Goal: Task Accomplishment & Management: Manage account settings

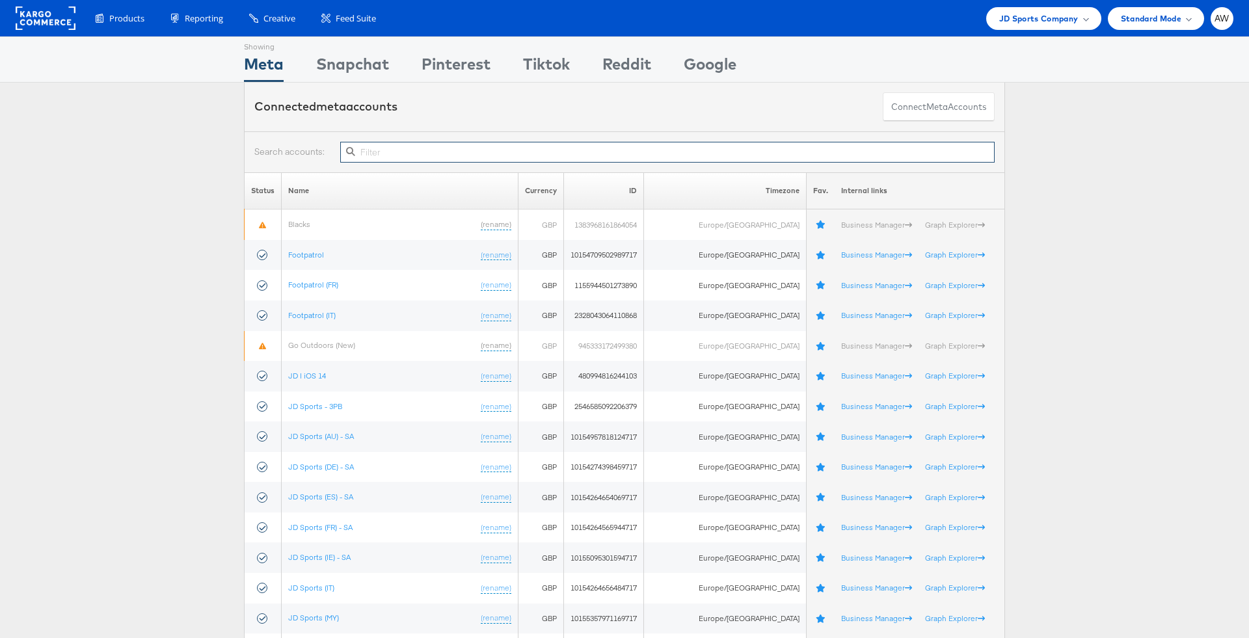
click at [584, 147] on input "text" at bounding box center [667, 152] width 655 height 21
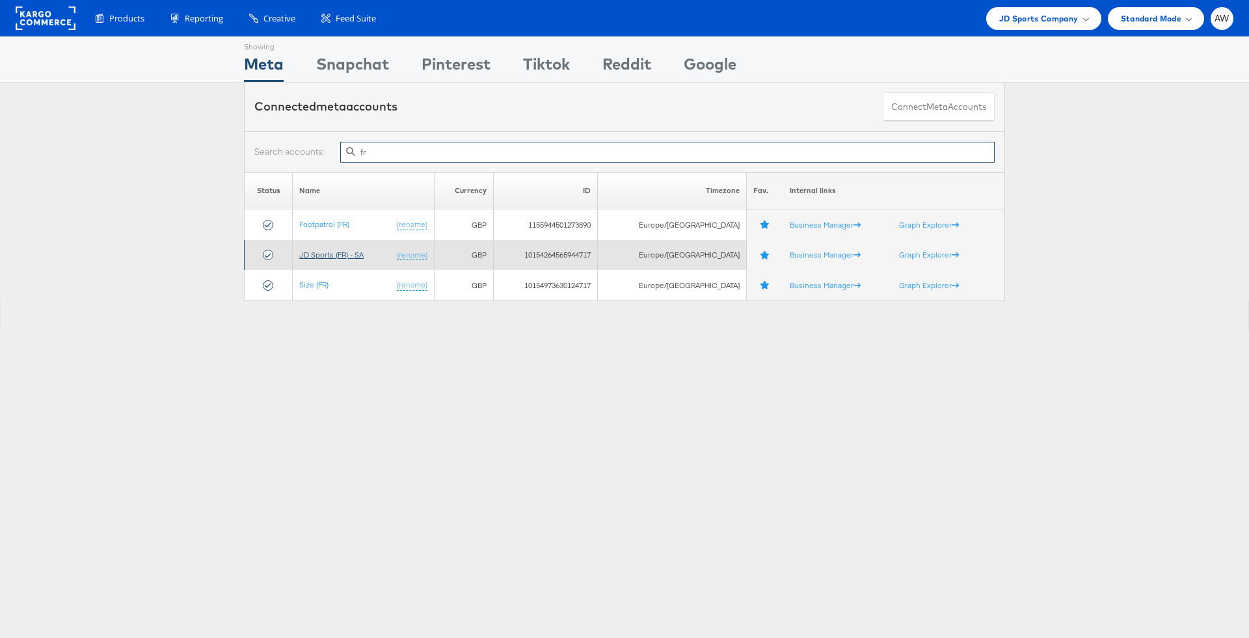
type input "fr"
click at [351, 254] on link "JD Sports (FR) - SA" at bounding box center [331, 255] width 64 height 10
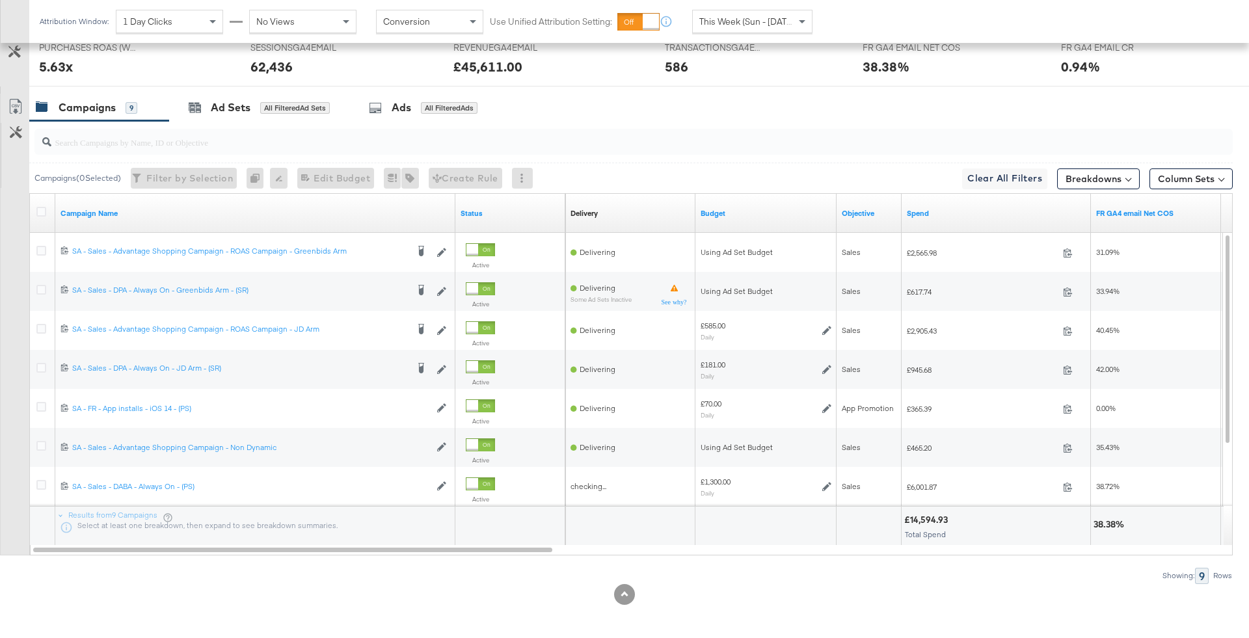
scroll to position [627, 0]
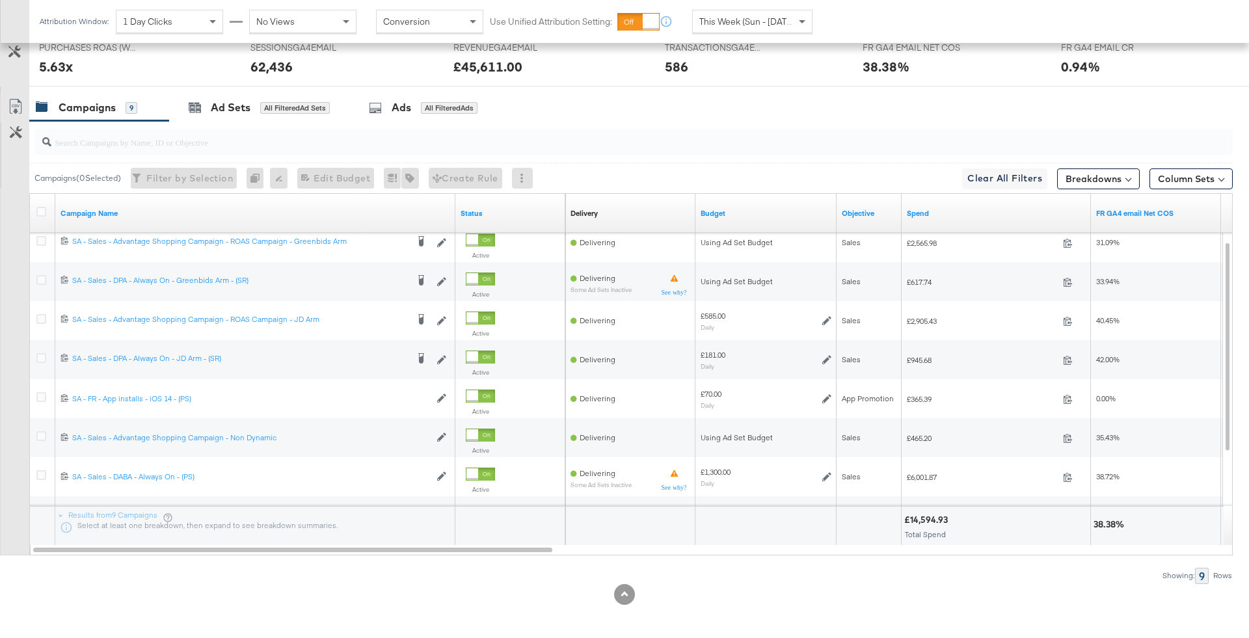
click at [750, 25] on span "This Week (Sun - [DATE])" at bounding box center [749, 22] width 98 height 12
click at [763, 28] on div "Custom" at bounding box center [746, 22] width 106 height 22
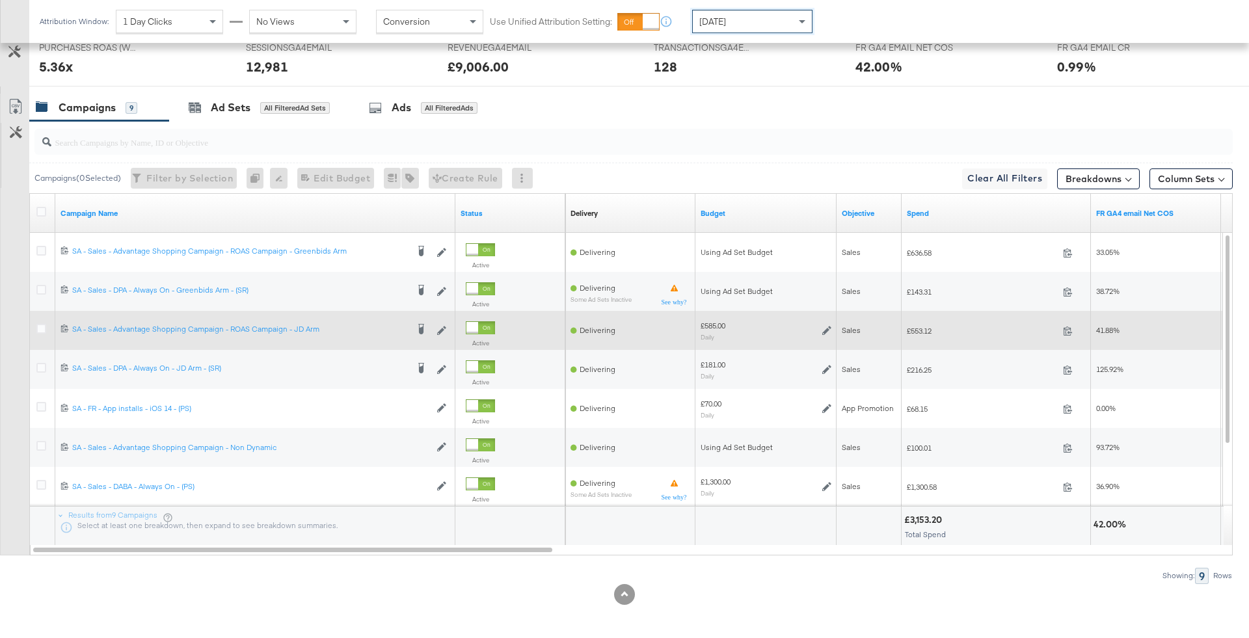
scroll to position [627, 0]
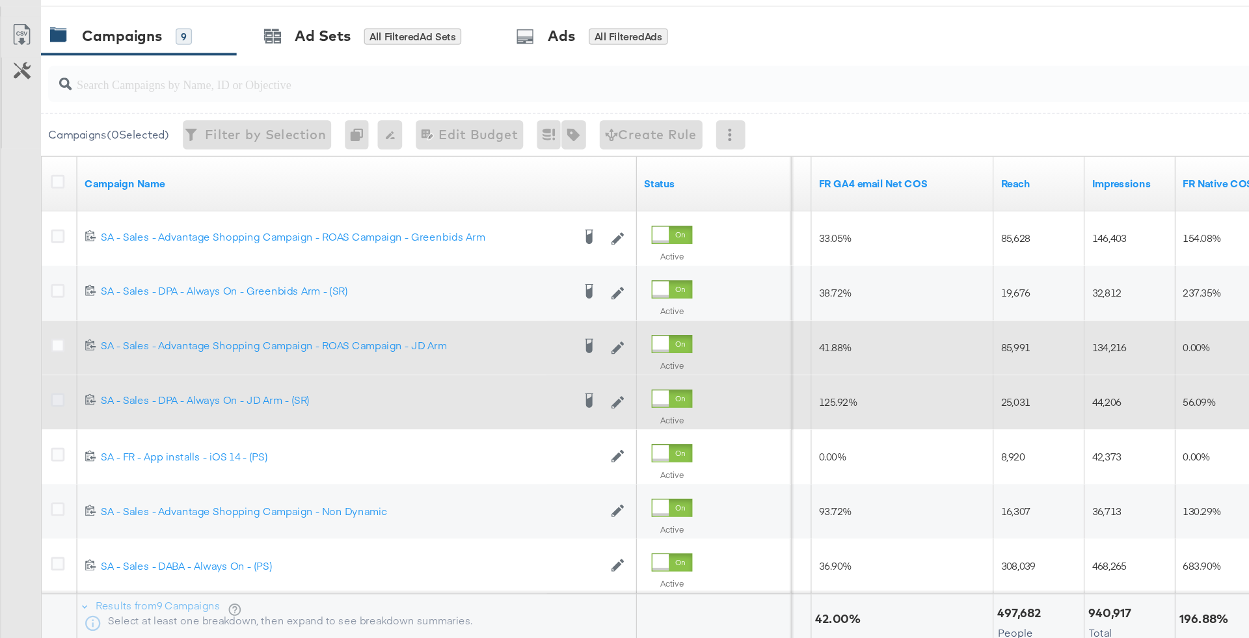
click at [42, 364] on icon at bounding box center [41, 368] width 10 height 10
click at [0, 0] on input "checkbox" at bounding box center [0, 0] width 0 height 0
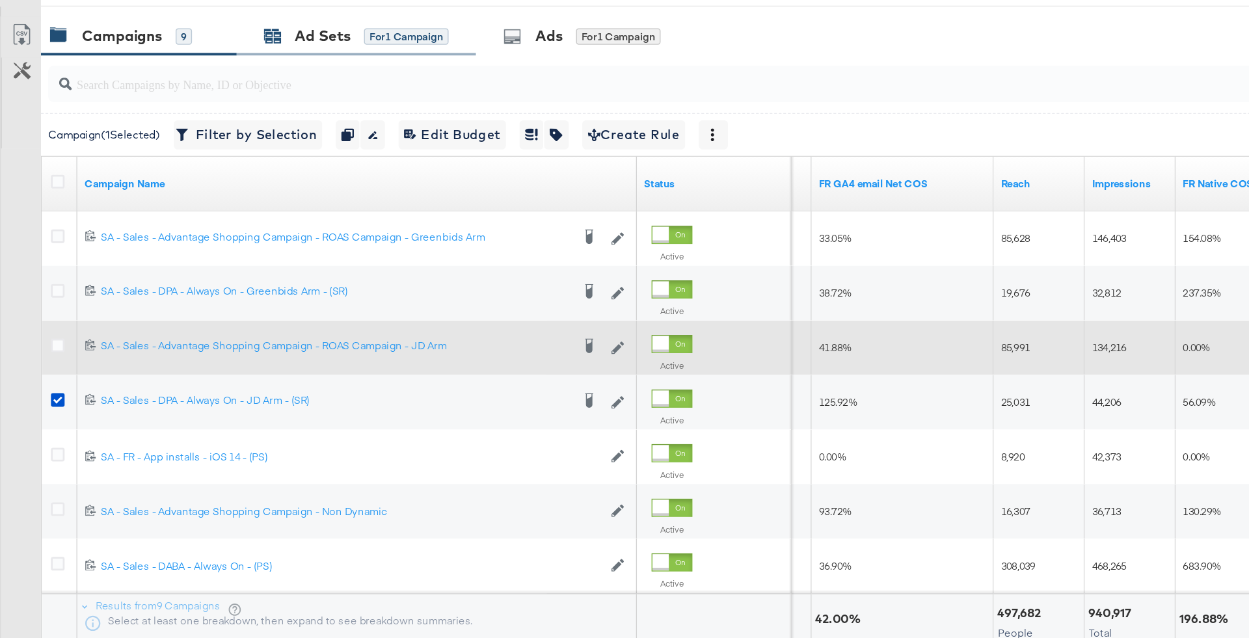
click at [261, 109] on div "for 1 Campaign" at bounding box center [290, 108] width 61 height 12
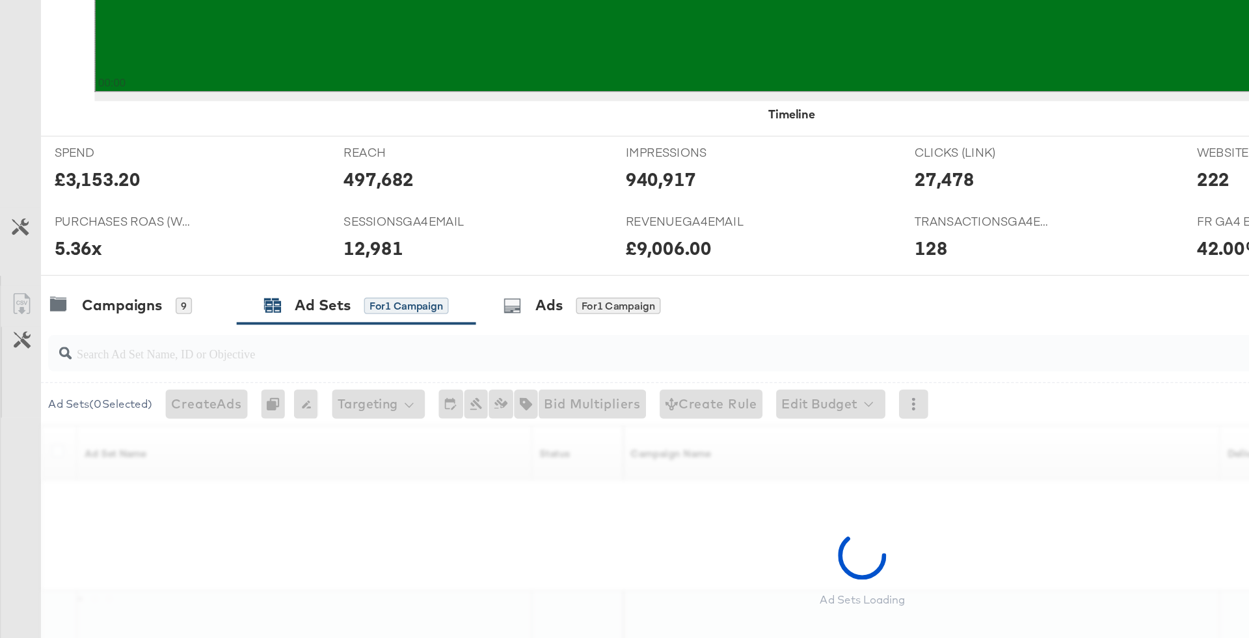
scroll to position [431, 0]
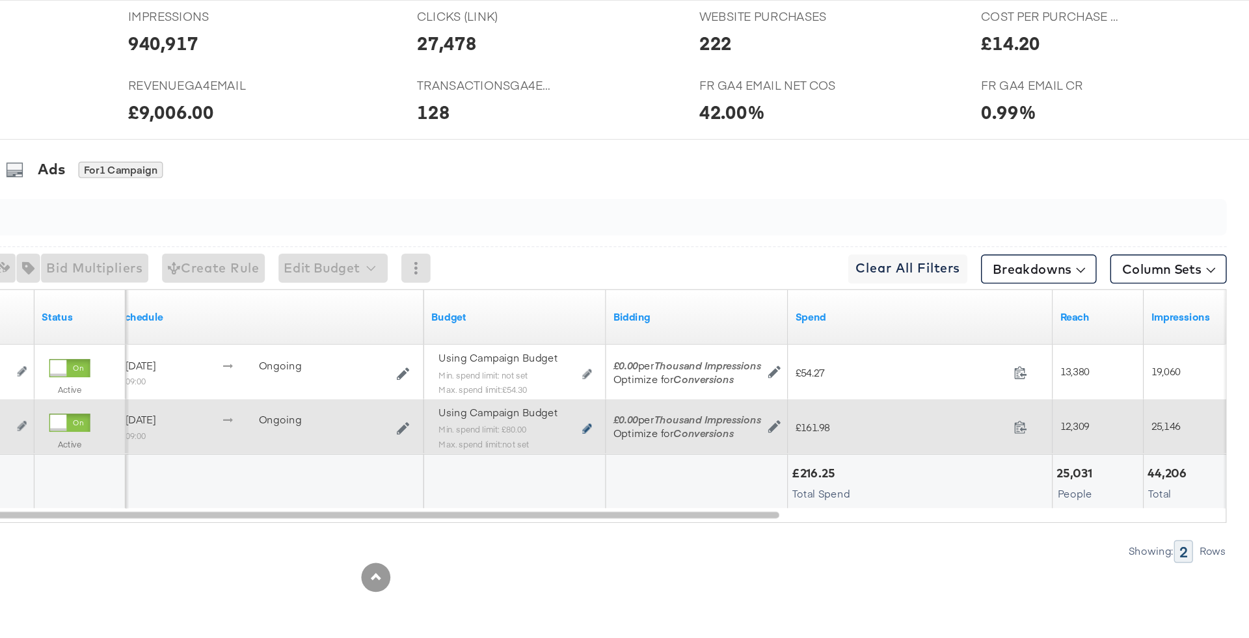
click at [775, 485] on icon at bounding box center [775, 488] width 7 height 7
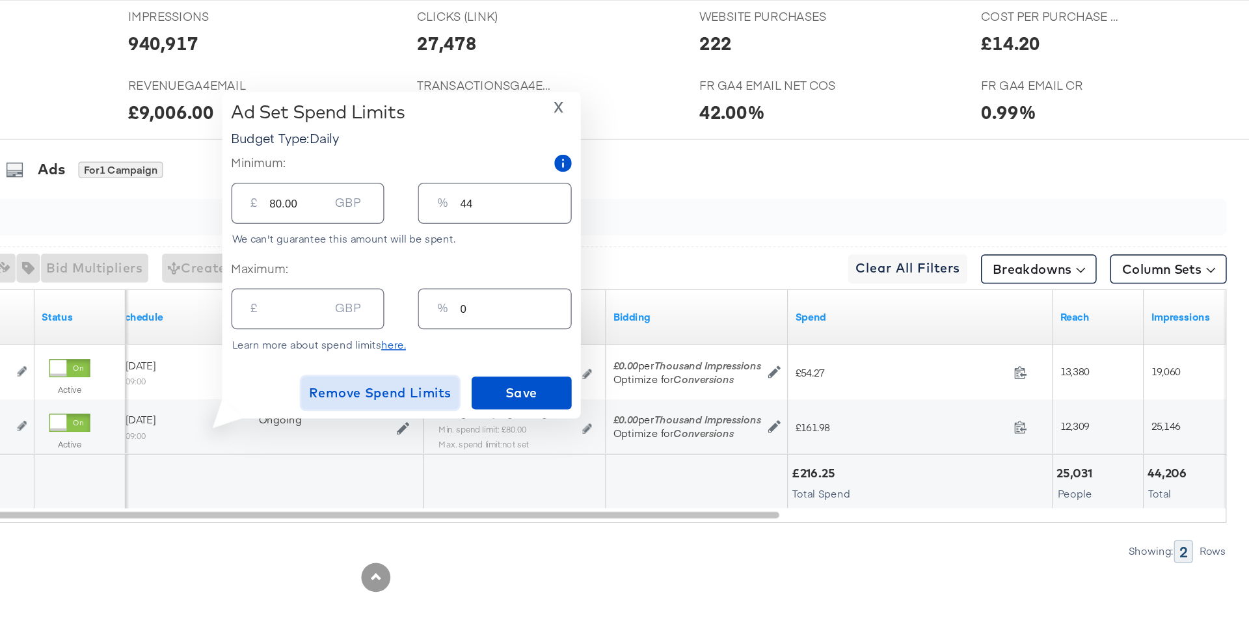
click at [676, 465] on span "Remove Spend Limits" at bounding box center [628, 463] width 102 height 16
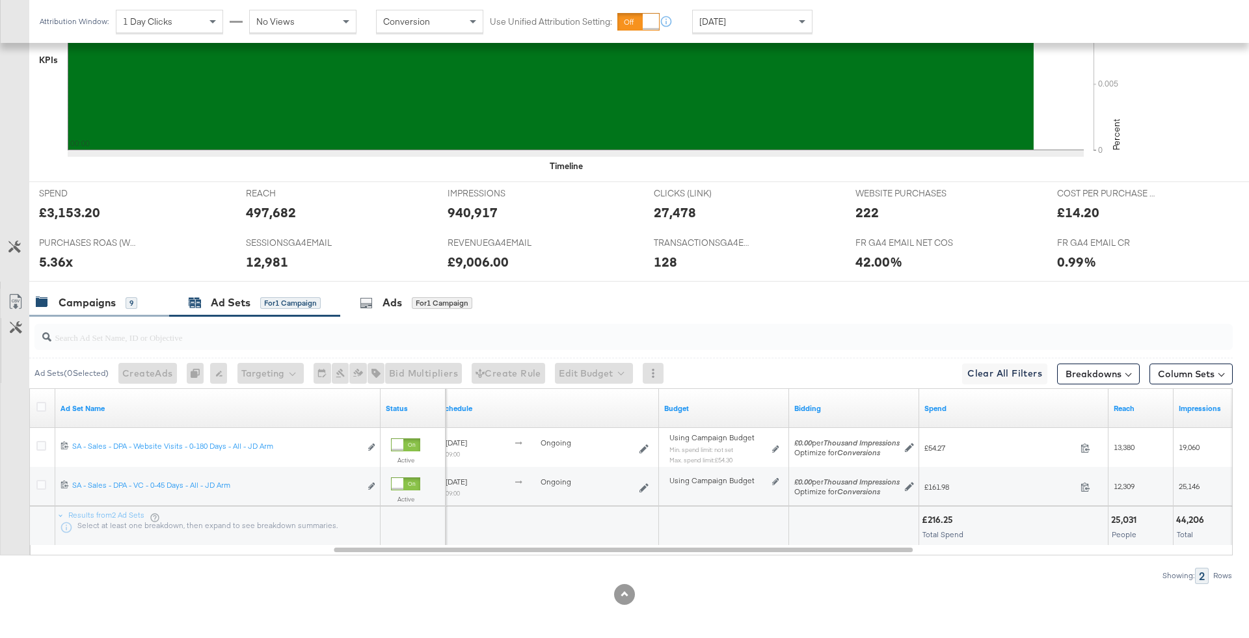
click at [87, 300] on div "Campaigns" at bounding box center [87, 302] width 57 height 15
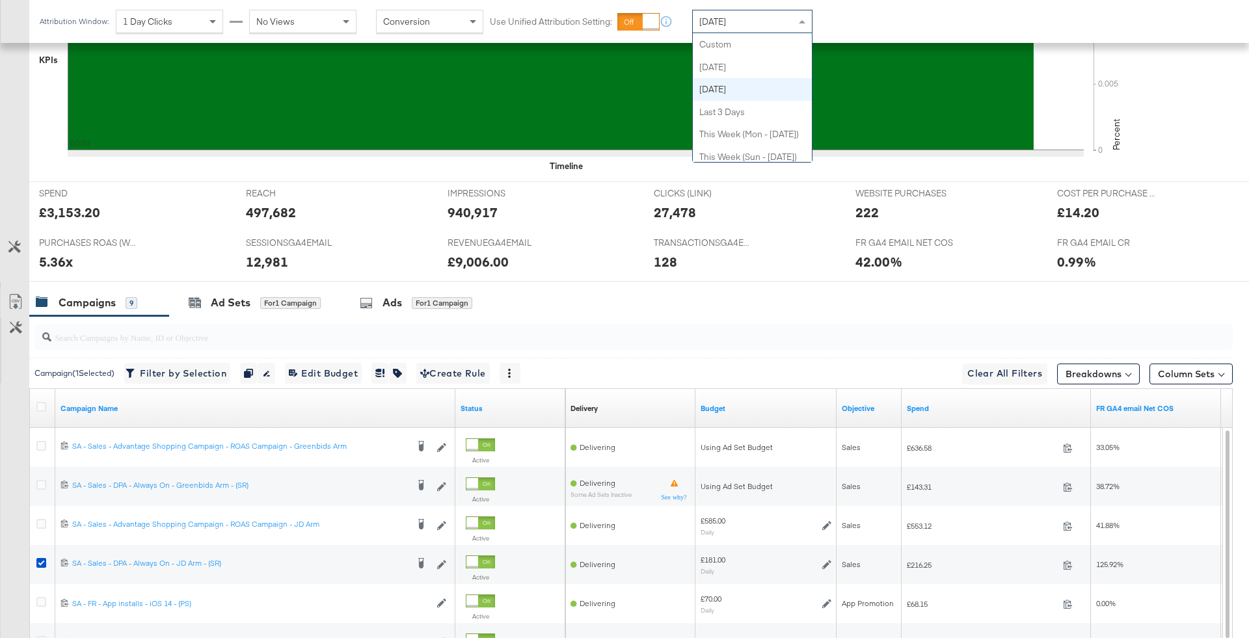
click at [724, 23] on span "[DATE]" at bounding box center [713, 22] width 27 height 12
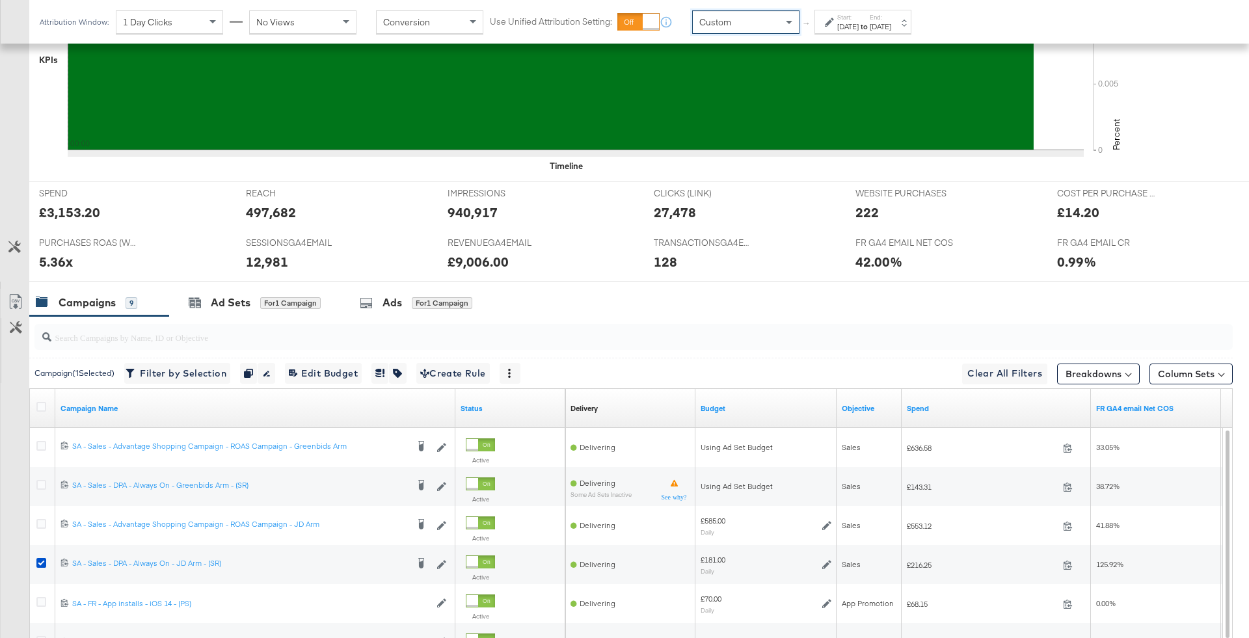
click at [846, 13] on label "Start:" at bounding box center [847, 17] width 21 height 8
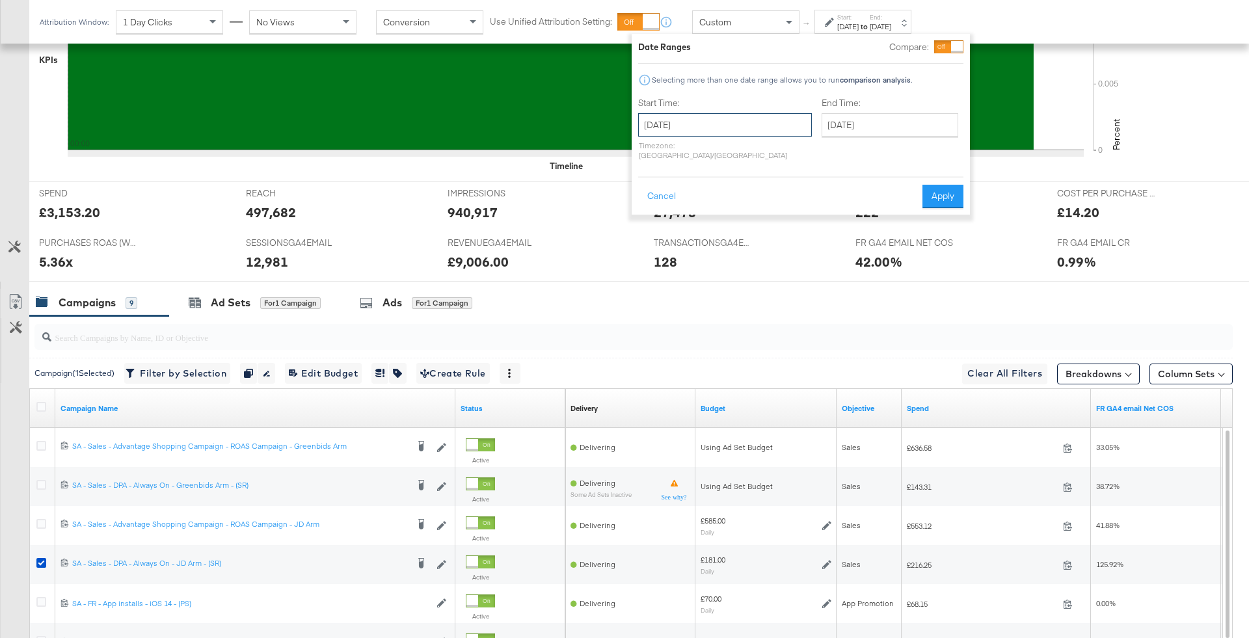
click at [682, 126] on input "[DATE]" at bounding box center [725, 124] width 174 height 23
click at [659, 263] on td "24" at bounding box center [653, 263] width 22 height 18
type input "[DATE]"
click at [859, 122] on input "[DATE]" at bounding box center [890, 124] width 137 height 23
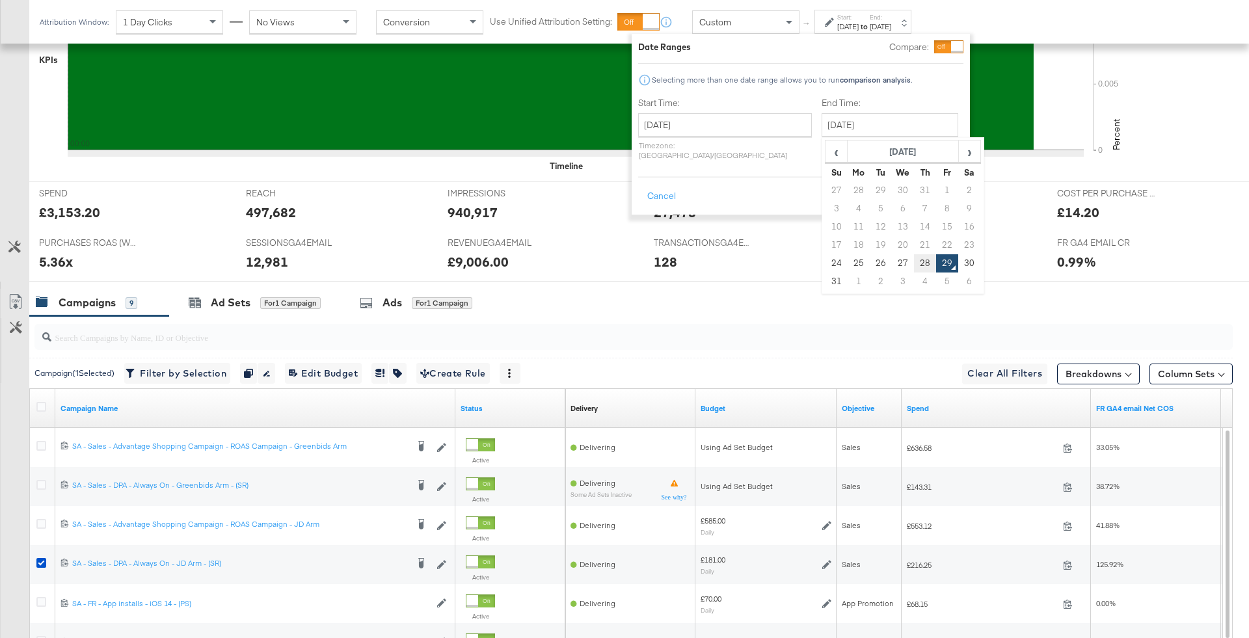
click at [914, 260] on td "28" at bounding box center [925, 263] width 22 height 18
type input "[DATE]"
click at [936, 185] on button "Apply" at bounding box center [943, 196] width 41 height 23
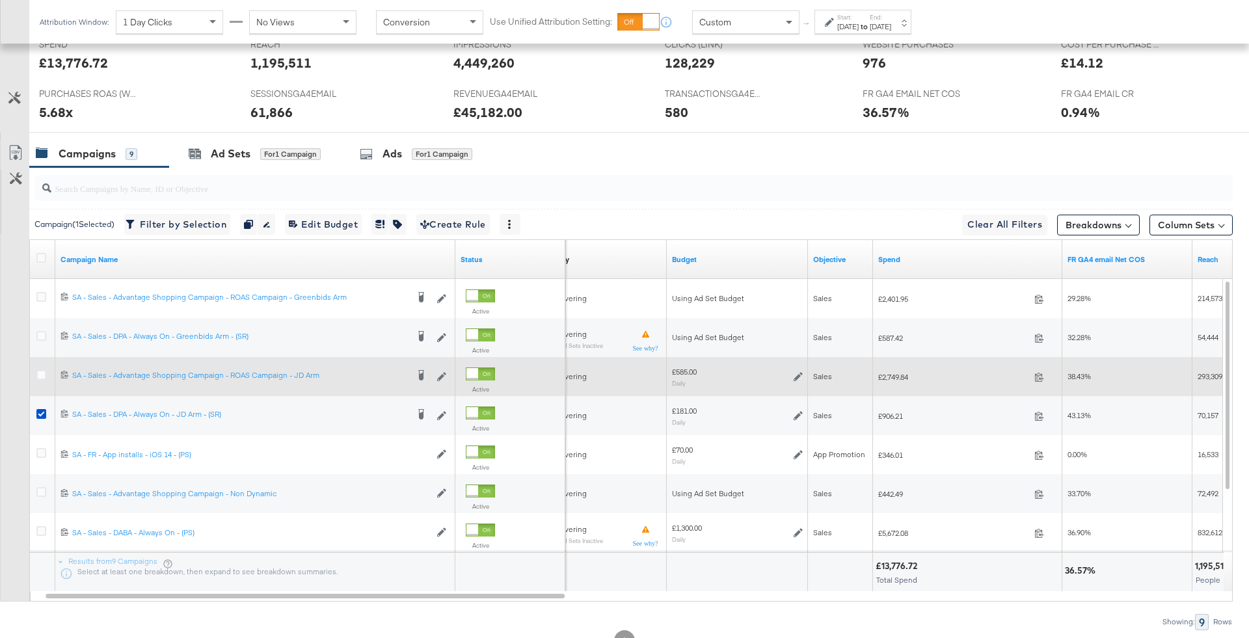
scroll to position [579, 0]
click at [888, 374] on span "£2,749.84" at bounding box center [949, 379] width 151 height 10
copy span "2,749.84"
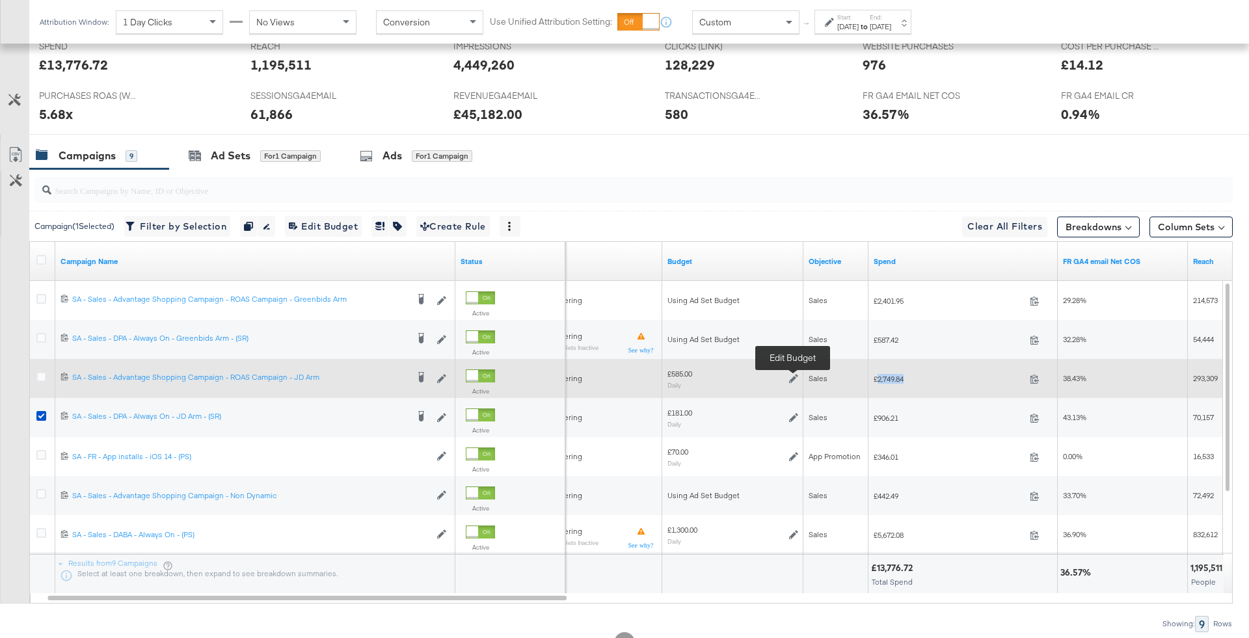
click at [794, 376] on icon at bounding box center [793, 378] width 9 height 9
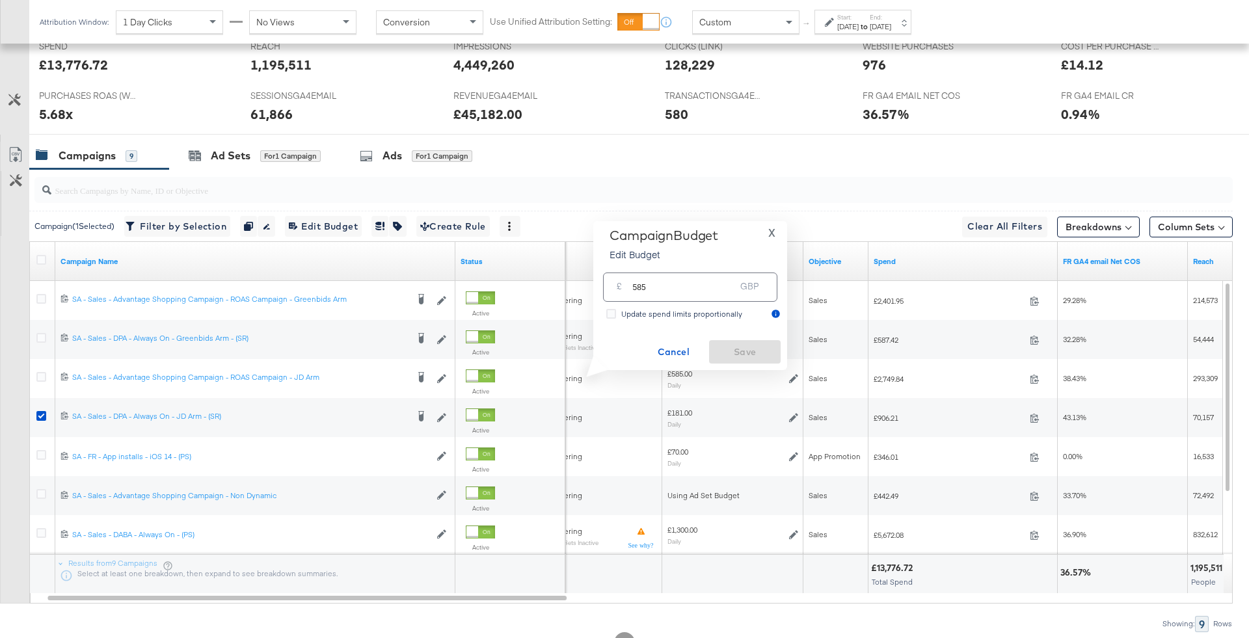
click at [703, 281] on input "585" at bounding box center [683, 282] width 103 height 28
click at [704, 295] on input "585" at bounding box center [683, 282] width 103 height 28
type input "580"
click at [745, 348] on span "Save" at bounding box center [744, 352] width 61 height 16
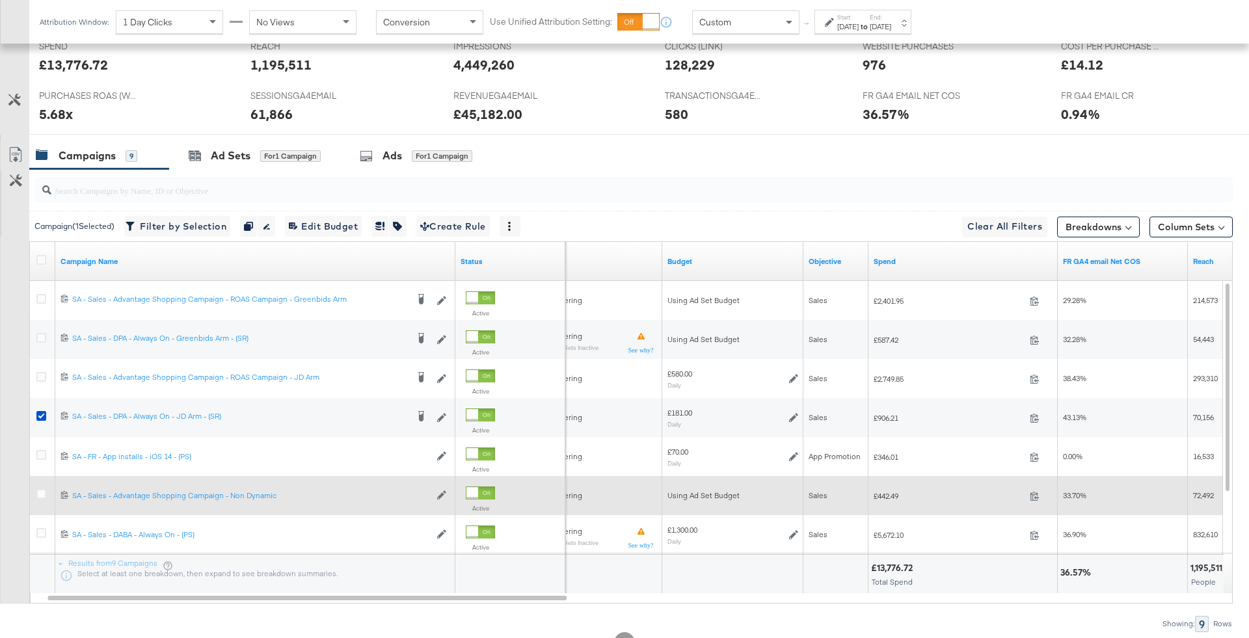
click at [894, 495] on span "£442.49" at bounding box center [949, 496] width 151 height 10
copy span "442.49"
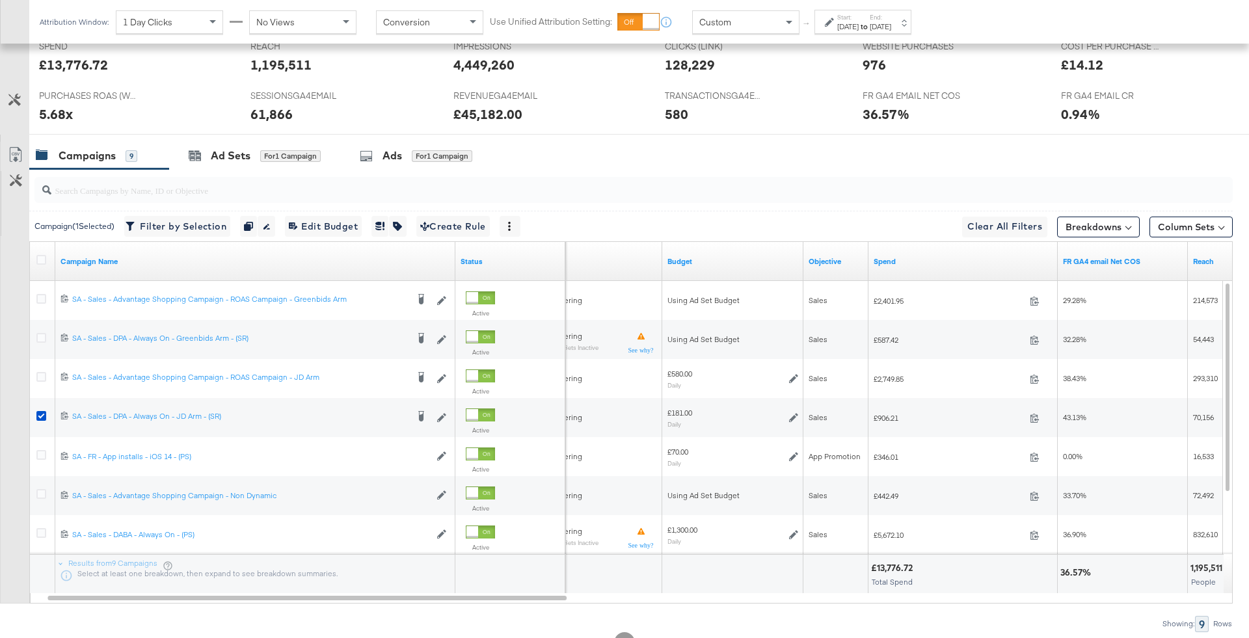
click at [249, 190] on input "search" at bounding box center [587, 184] width 1072 height 25
type input "S"
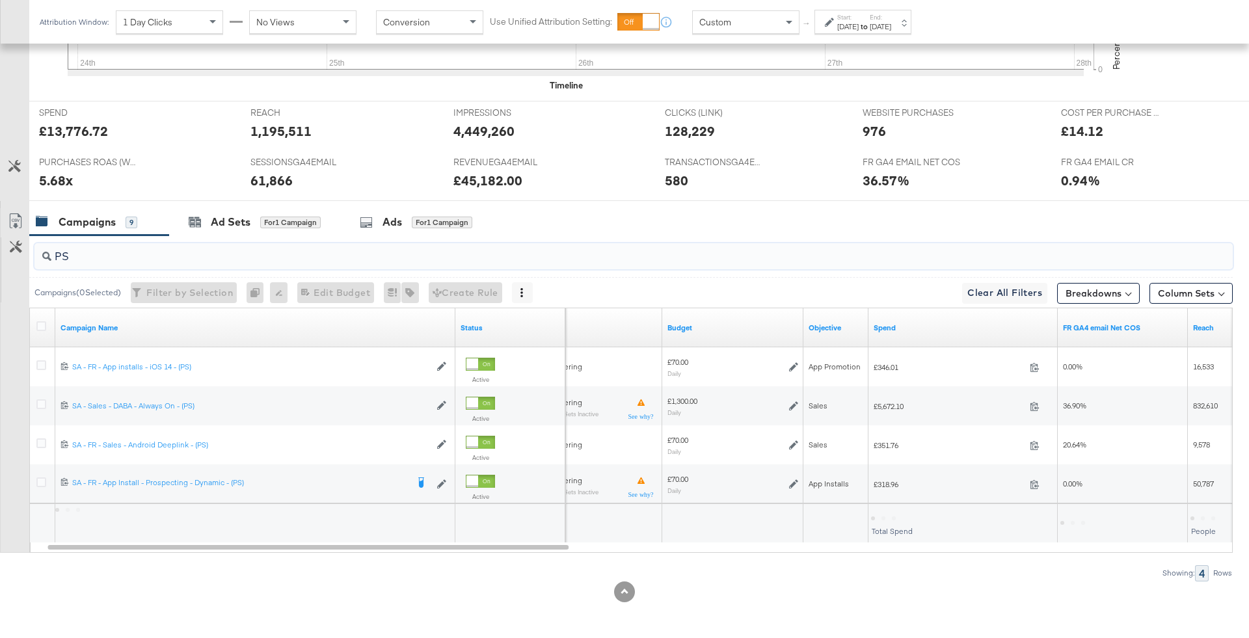
scroll to position [510, 0]
type input "PS"
click at [900, 515] on div at bounding box center [977, 520] width 155 height 12
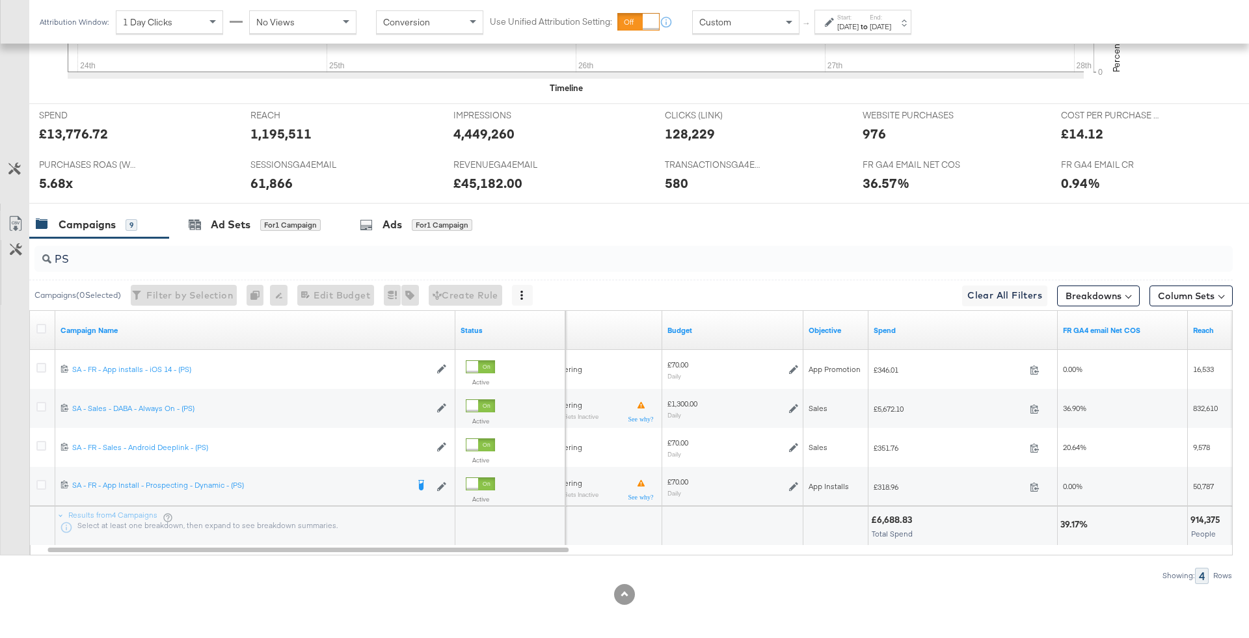
click at [886, 517] on div "£6,688.83" at bounding box center [893, 520] width 45 height 12
copy div "6,688.83"
click at [757, 14] on div "Custom" at bounding box center [746, 22] width 106 height 22
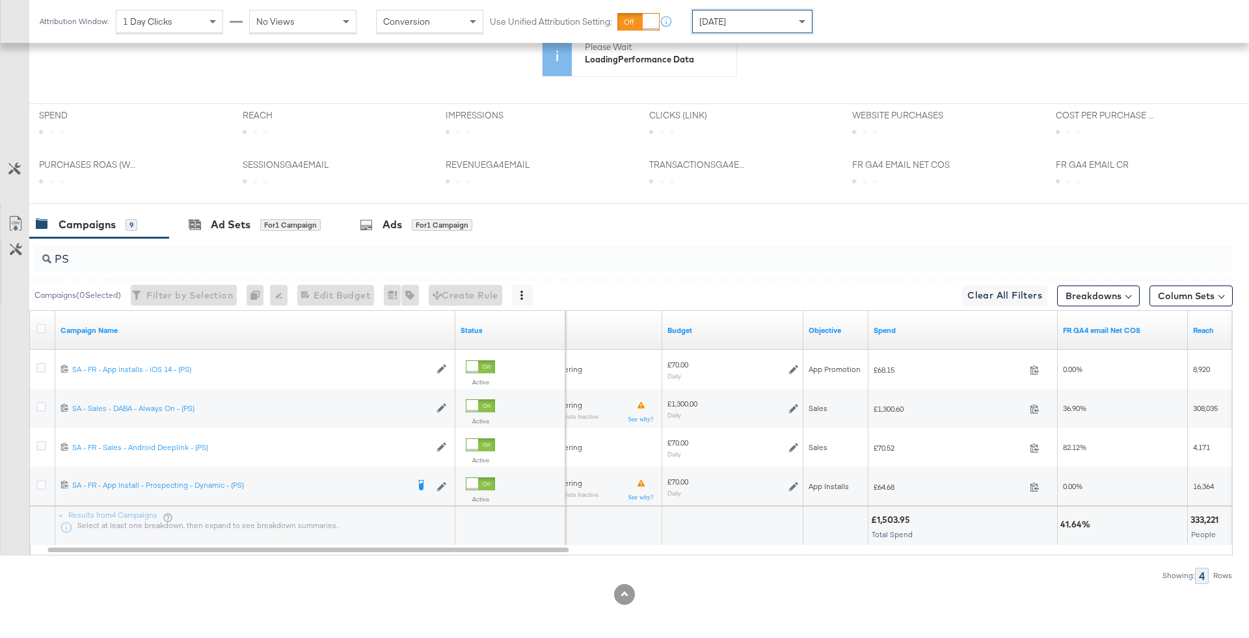
scroll to position [510, 0]
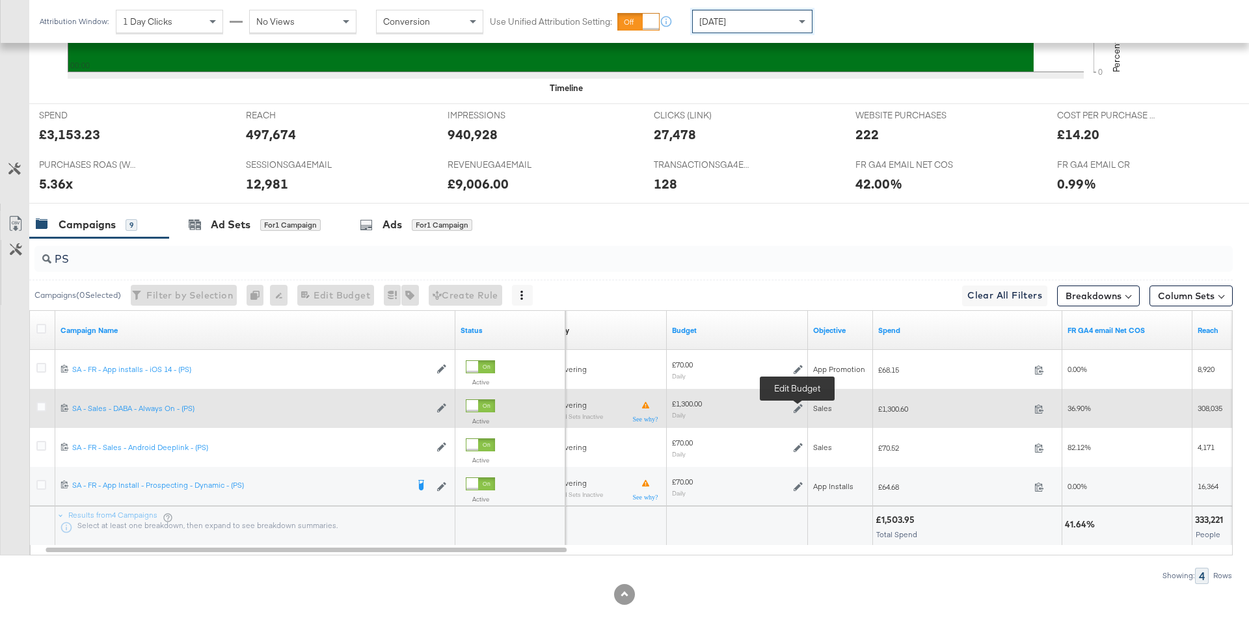
click at [799, 404] on icon at bounding box center [798, 408] width 9 height 9
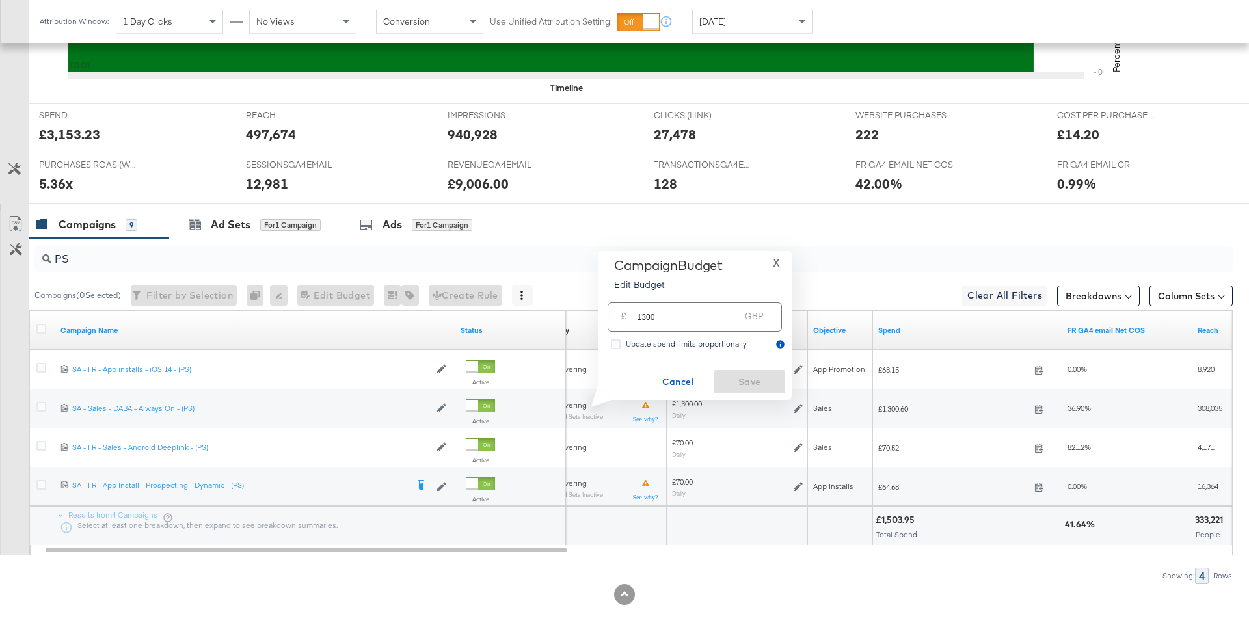
click at [707, 318] on input "1300" at bounding box center [688, 312] width 103 height 28
type input "1330"
click at [685, 390] on button "Cancel" at bounding box center [678, 381] width 72 height 23
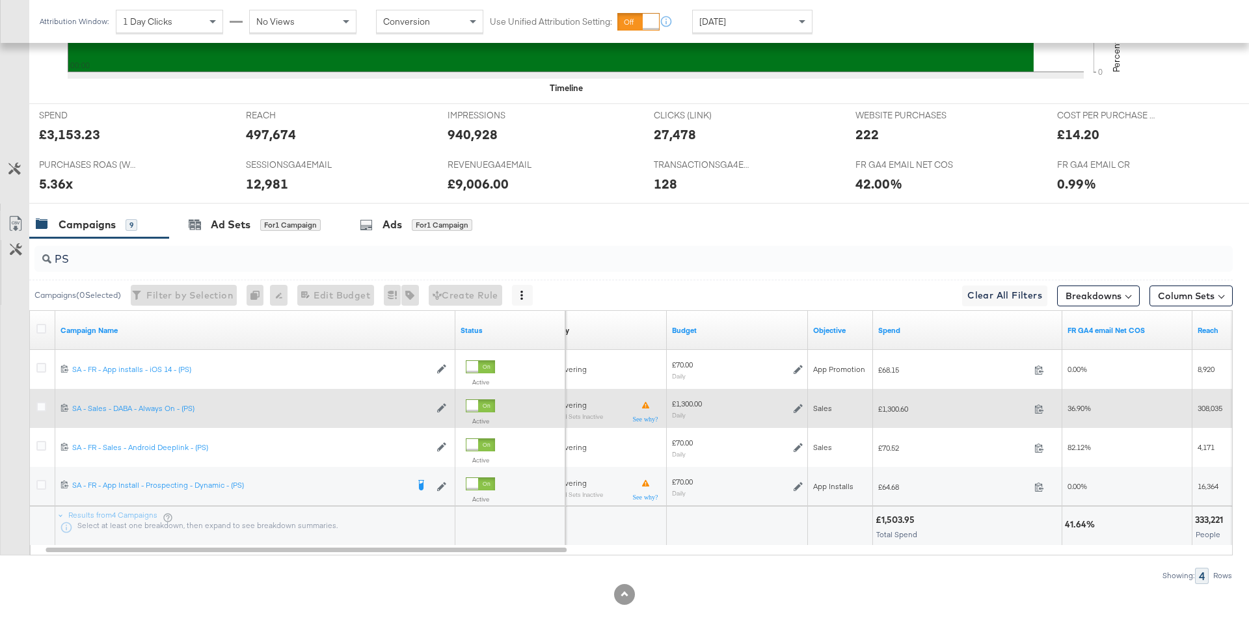
click at [797, 411] on icon at bounding box center [798, 408] width 9 height 9
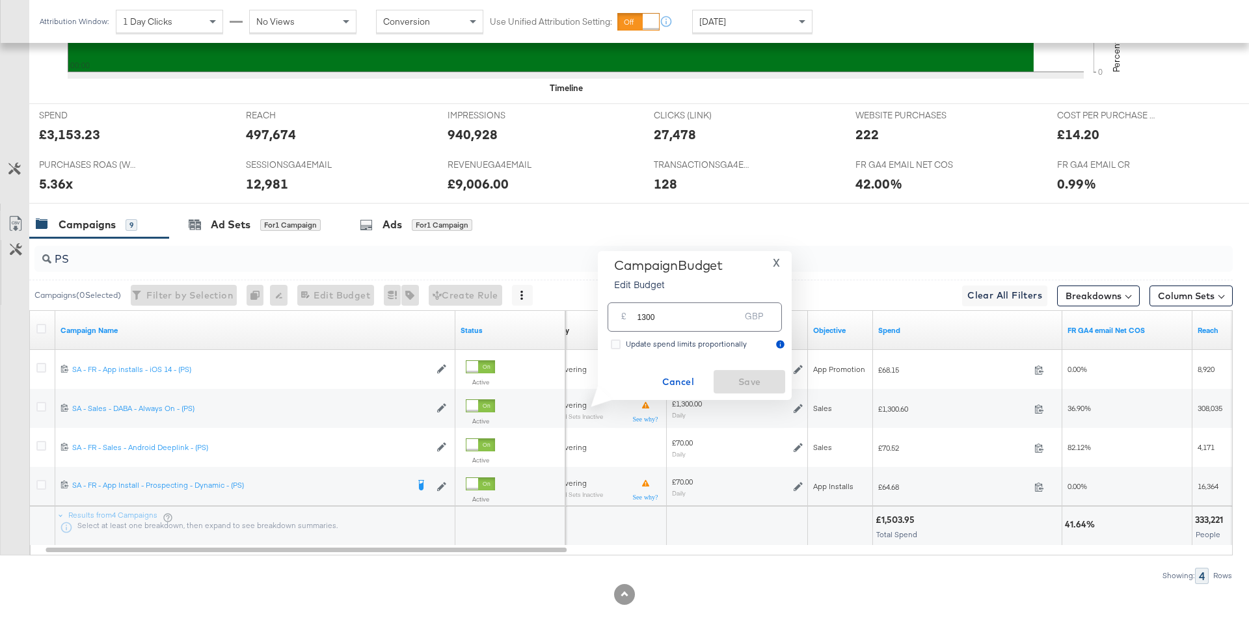
click at [677, 317] on input "1300" at bounding box center [688, 312] width 103 height 28
type input "1330"
click at [736, 389] on span "Save" at bounding box center [749, 382] width 61 height 16
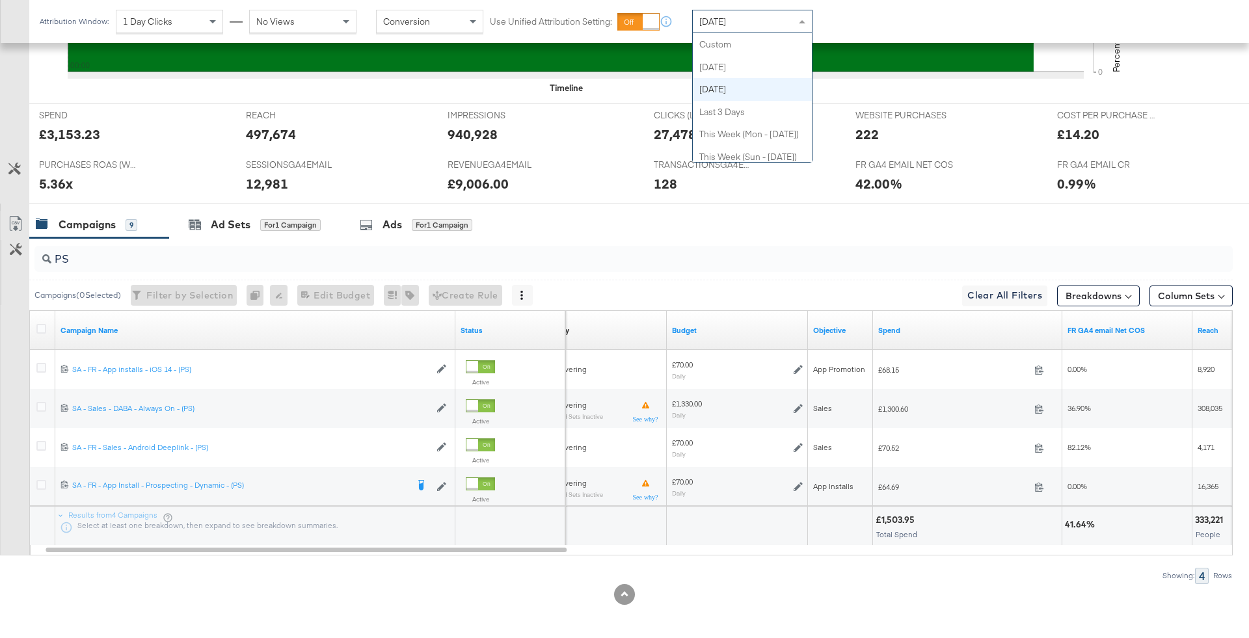
click at [724, 23] on span "[DATE]" at bounding box center [713, 22] width 27 height 12
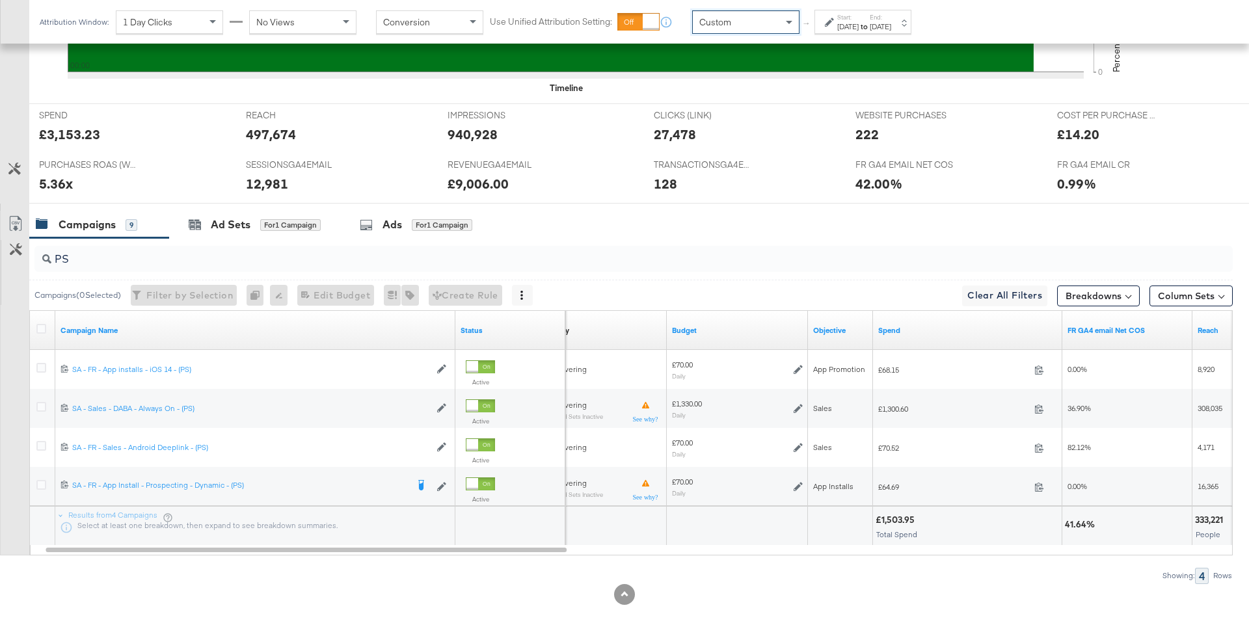
click at [849, 33] on div "Start: [DATE] to End: [DATE]" at bounding box center [863, 22] width 97 height 24
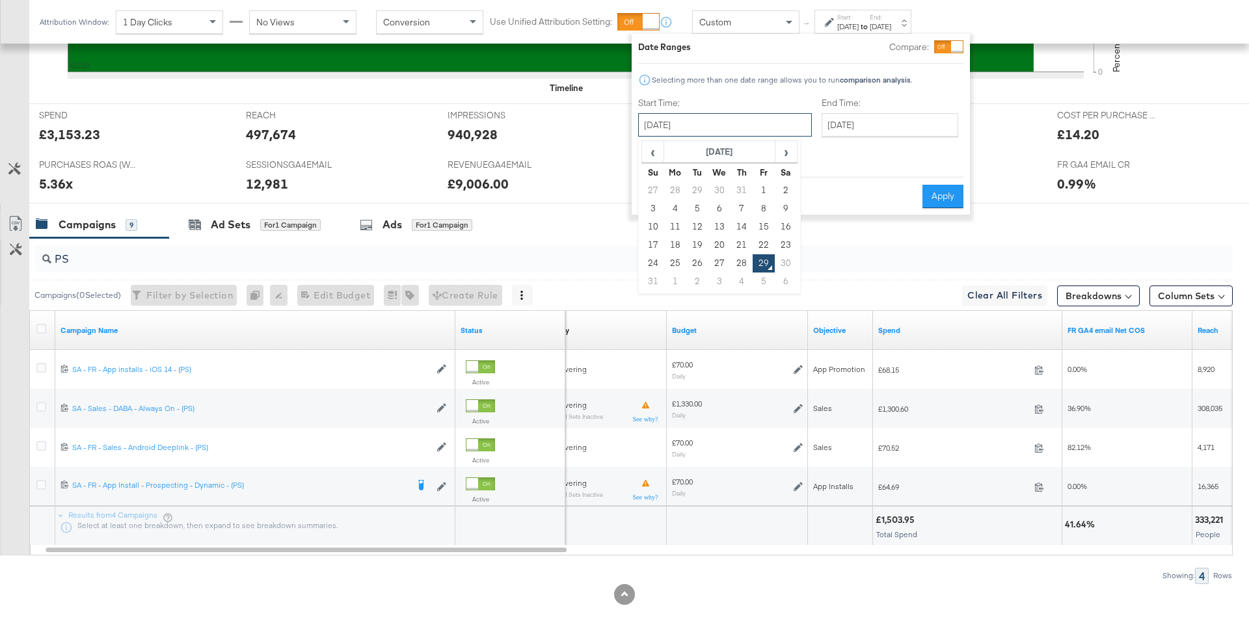
click at [711, 135] on input "[DATE]" at bounding box center [725, 124] width 174 height 23
click at [656, 264] on td "24" at bounding box center [653, 263] width 22 height 18
type input "[DATE]"
click at [822, 130] on input "[DATE]" at bounding box center [890, 124] width 137 height 23
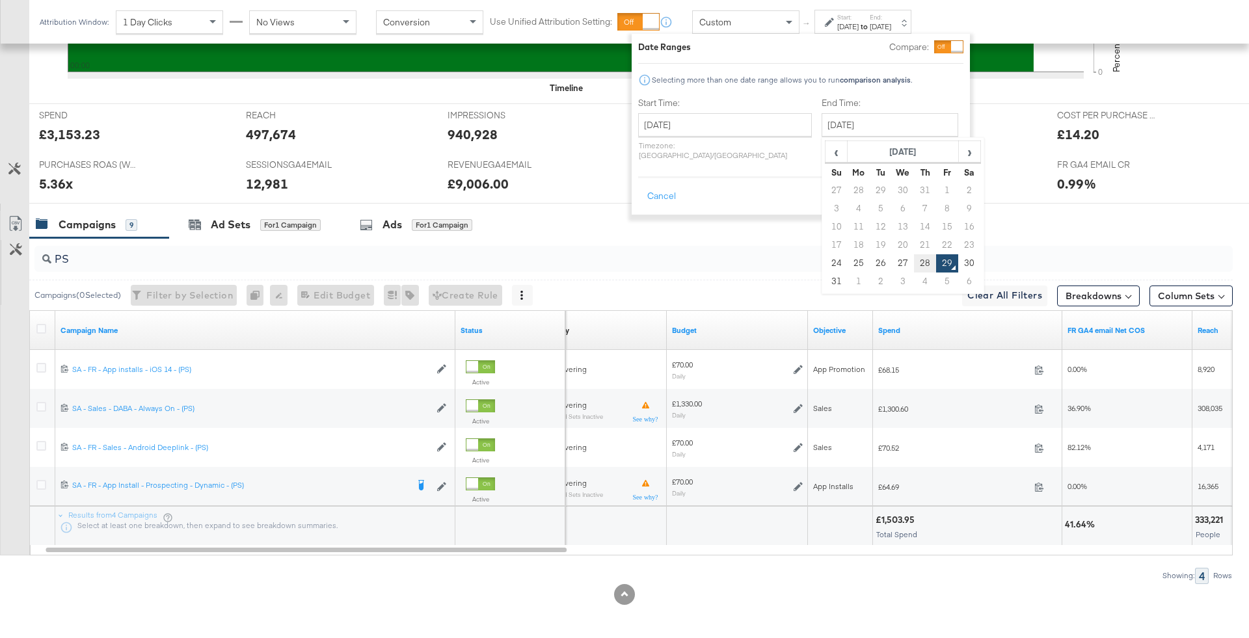
click at [914, 264] on td "28" at bounding box center [925, 263] width 22 height 18
type input "[DATE]"
click at [956, 176] on div "Cancel Apply" at bounding box center [800, 192] width 325 height 32
click at [937, 191] on button "Apply" at bounding box center [943, 196] width 41 height 23
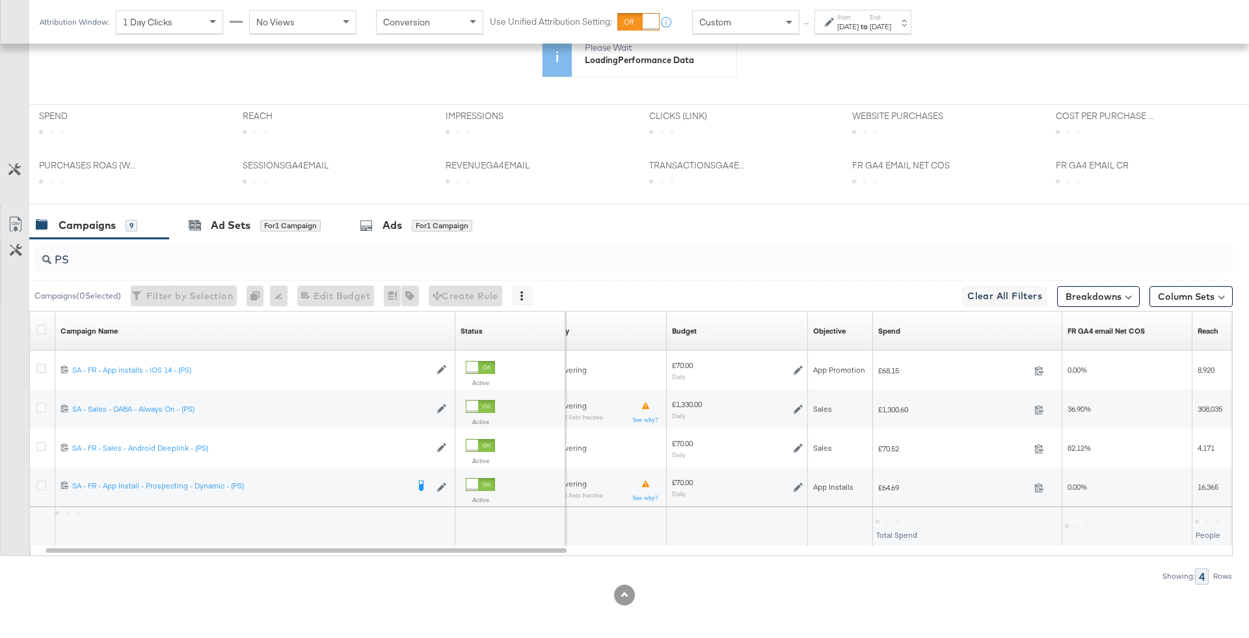
click at [925, 244] on input "PS" at bounding box center [587, 254] width 1072 height 25
click at [925, 252] on input "PS" at bounding box center [587, 254] width 1072 height 25
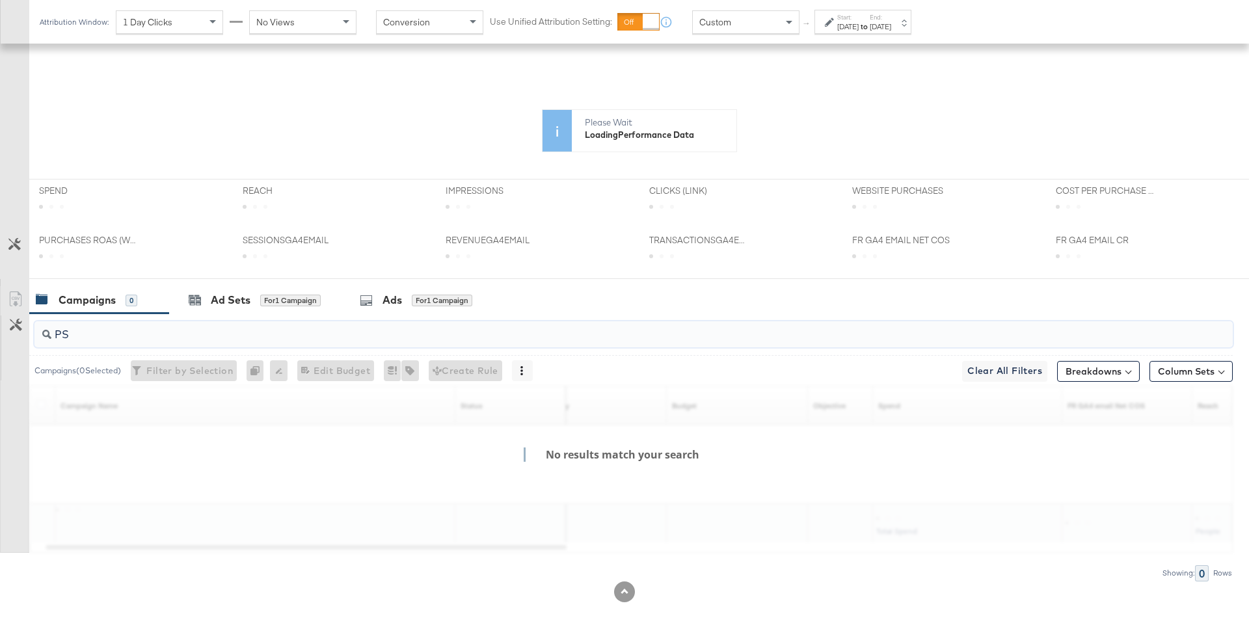
scroll to position [305, 0]
click at [925, 252] on icon at bounding box center [576, 179] width 1016 height 195
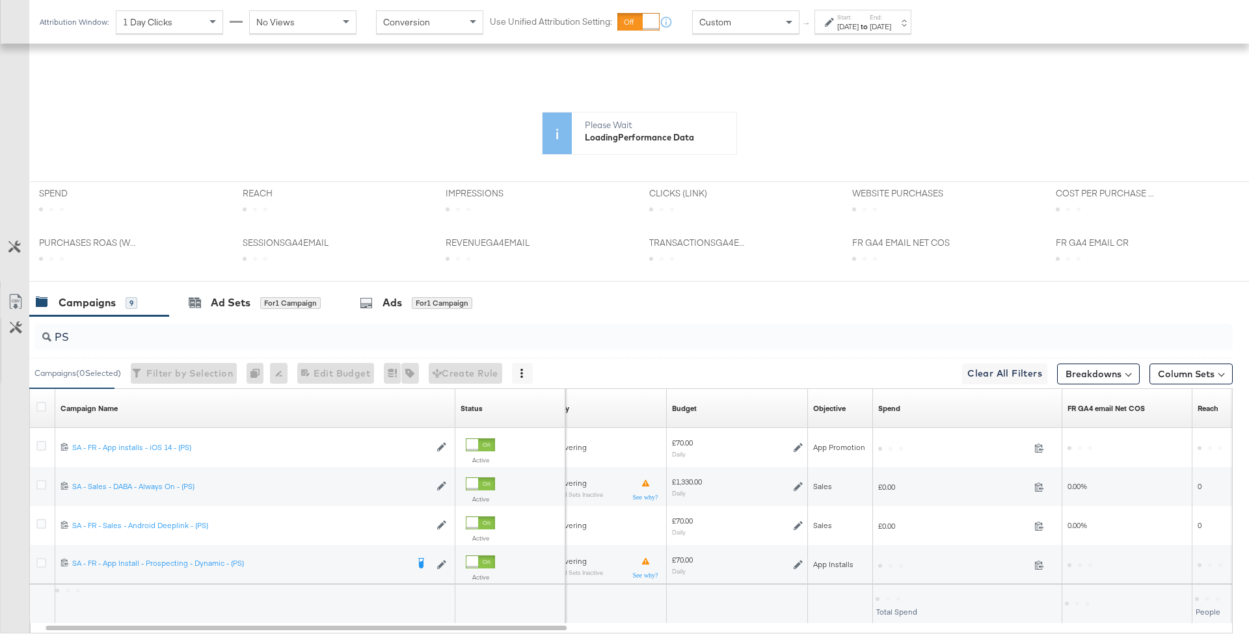
click at [900, 331] on input "PS" at bounding box center [587, 331] width 1072 height 25
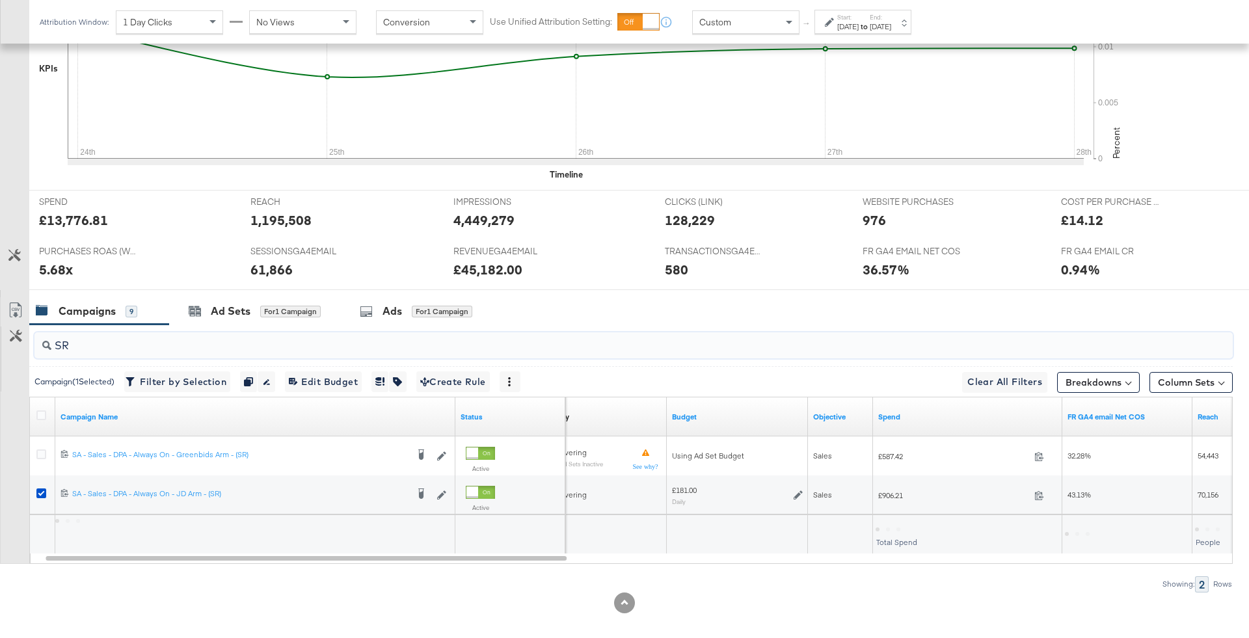
scroll to position [432, 0]
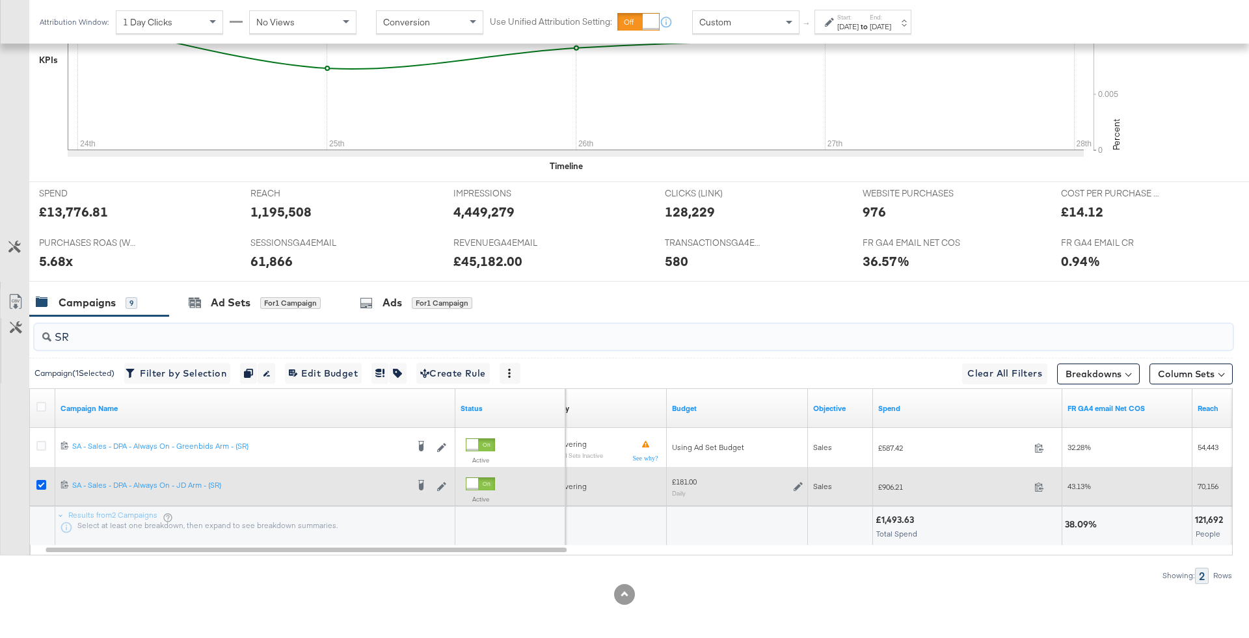
type input "SR"
click at [39, 483] on icon at bounding box center [41, 485] width 10 height 10
click at [0, 0] on input "checkbox" at bounding box center [0, 0] width 0 height 0
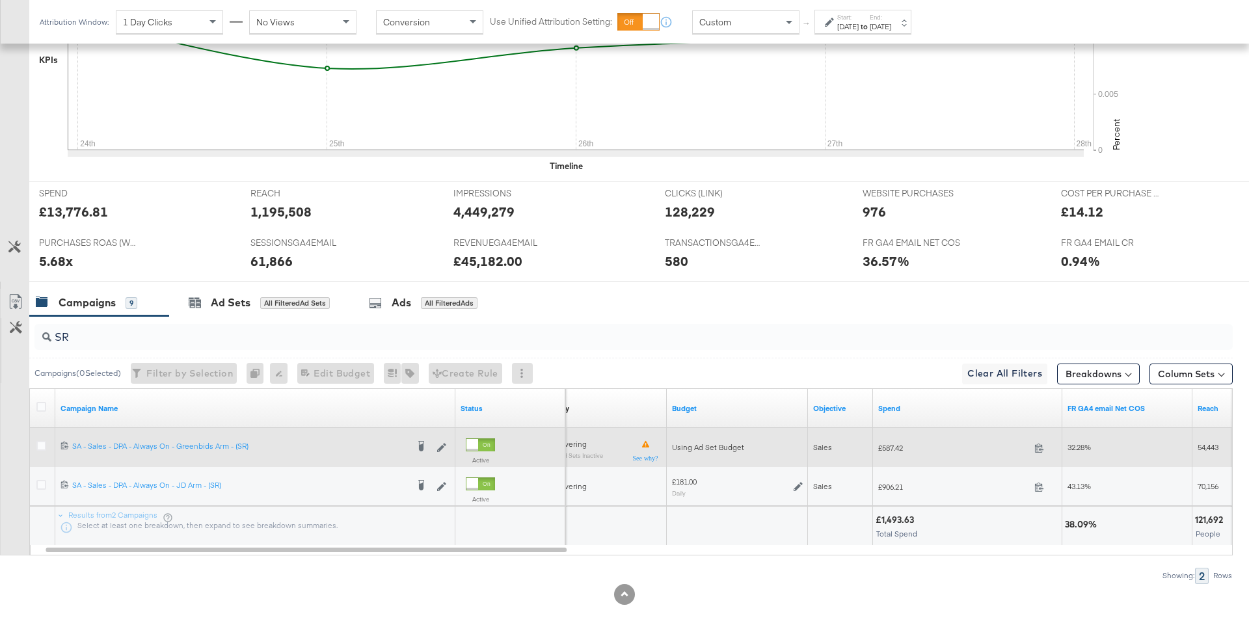
click at [895, 447] on span "£587.42" at bounding box center [953, 448] width 151 height 10
copy span "587.42"
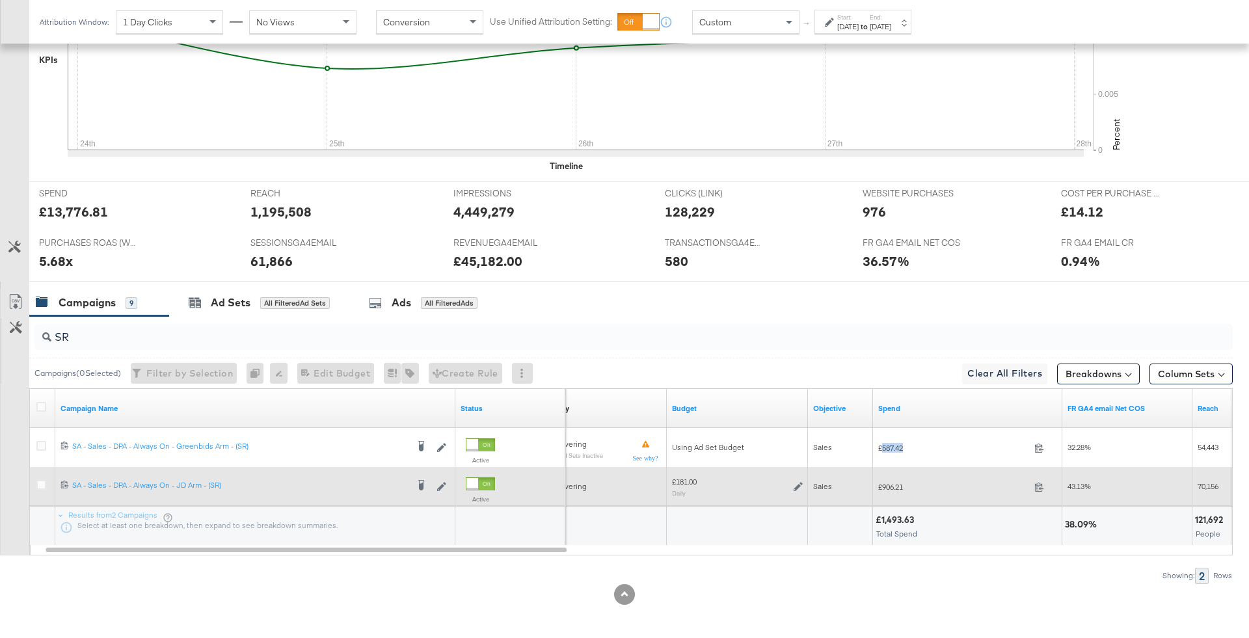
click at [889, 487] on span "£906.21" at bounding box center [953, 487] width 151 height 10
copy span "906.21"
click at [796, 482] on icon at bounding box center [799, 486] width 9 height 9
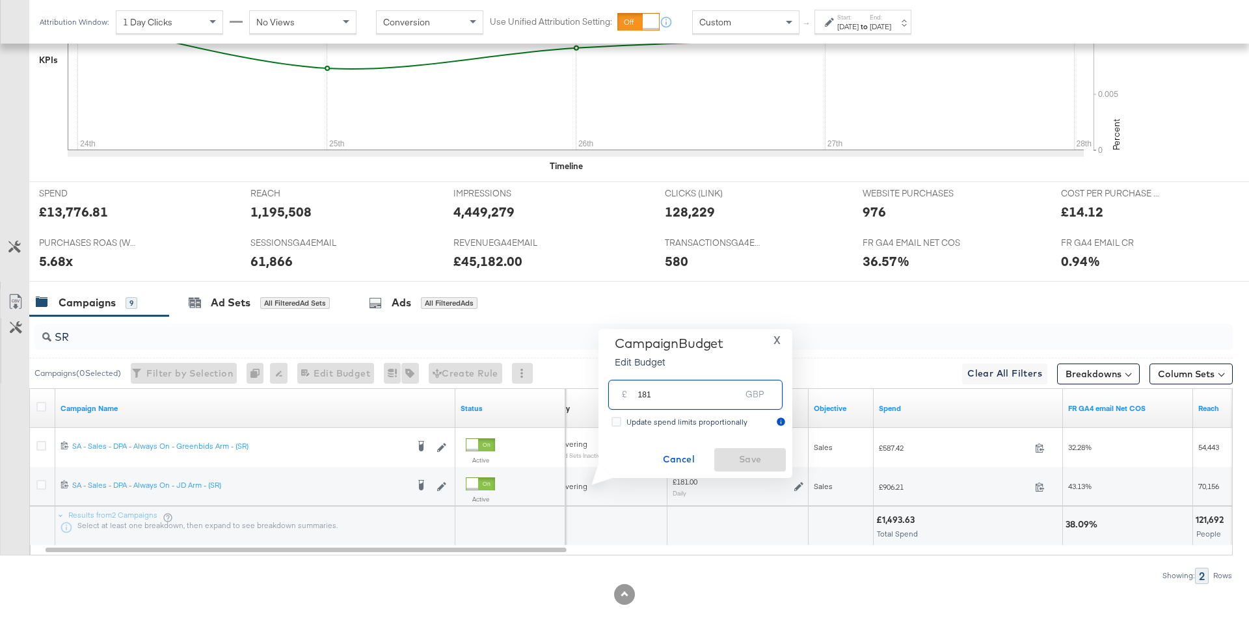
click at [692, 401] on input "181" at bounding box center [689, 389] width 103 height 28
type input "160"
click at [750, 464] on span "Save" at bounding box center [750, 460] width 61 height 16
